Goal: Find specific page/section: Find specific page/section

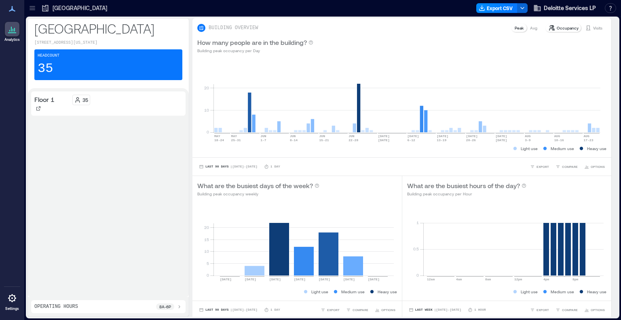
click at [34, 6] on icon at bounding box center [32, 8] width 8 height 8
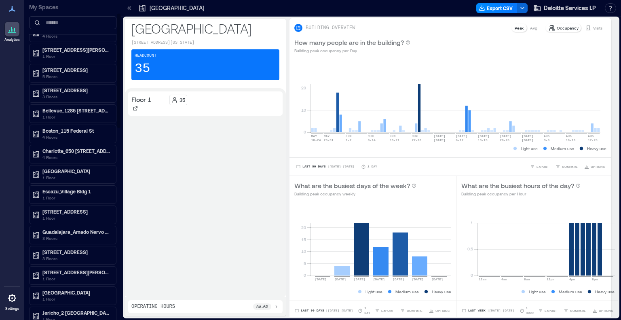
scroll to position [81, 0]
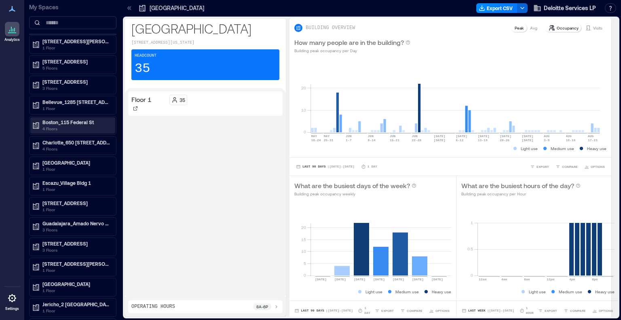
click at [78, 119] on p "Boston_115 Federal St" at bounding box center [76, 122] width 68 height 6
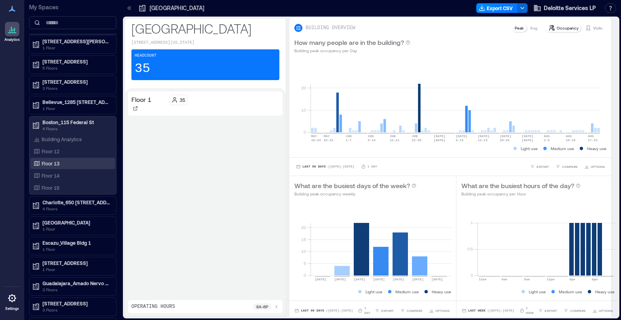
click at [52, 161] on p "Floor 13" at bounding box center [51, 163] width 18 height 6
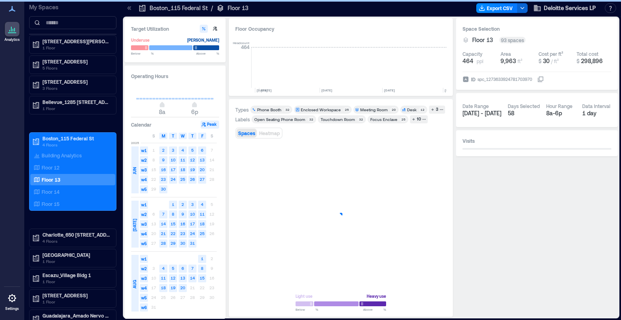
scroll to position [0, 529]
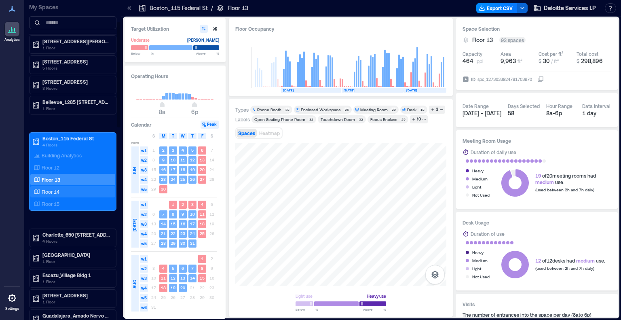
click at [54, 188] on p "Floor 14" at bounding box center [51, 191] width 18 height 6
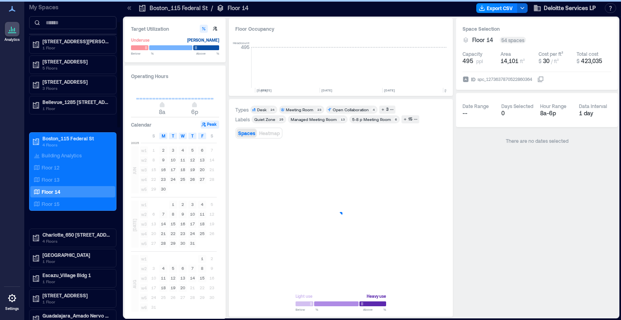
scroll to position [0, 529]
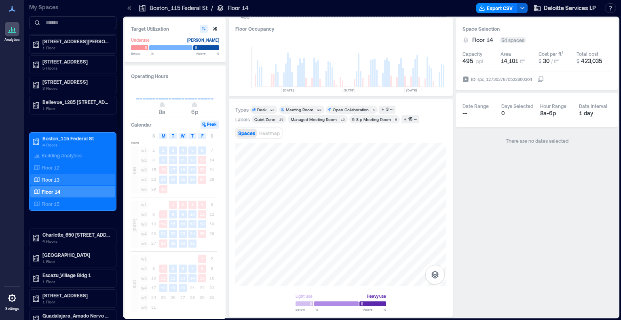
click at [55, 176] on p "Floor 13" at bounding box center [51, 179] width 18 height 6
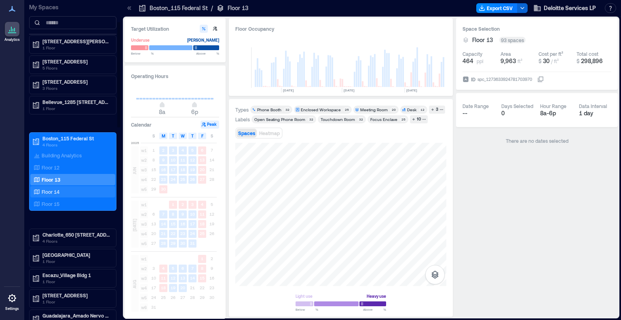
click at [48, 188] on p "Floor 14" at bounding box center [51, 191] width 18 height 6
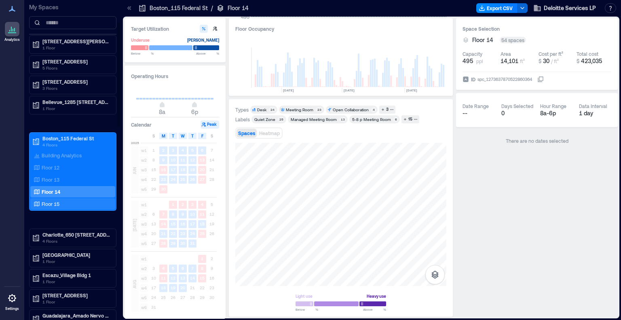
click at [54, 202] on p "Floor 15" at bounding box center [51, 203] width 18 height 6
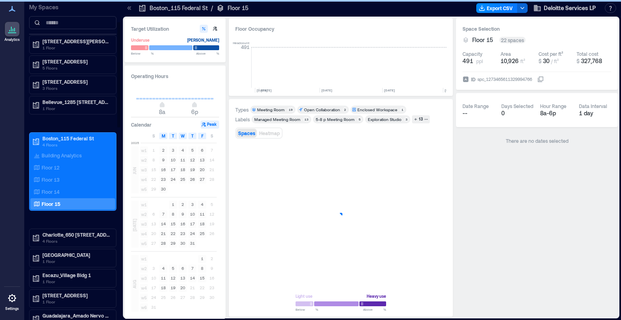
scroll to position [0, 529]
